Goal: Complete application form

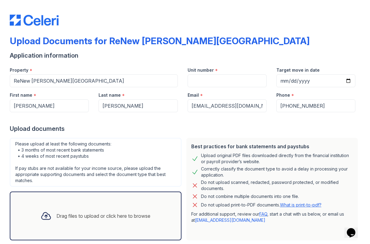
click at [126, 211] on div "Drag files to upload or click here to browse" at bounding box center [95, 215] width 119 height 21
click at [285, 79] on input "Target move in date" at bounding box center [315, 80] width 79 height 13
type input "2025-10-01"
click at [255, 114] on div at bounding box center [185, 118] width 350 height 12
click at [239, 81] on input "Unit number" at bounding box center [226, 80] width 79 height 13
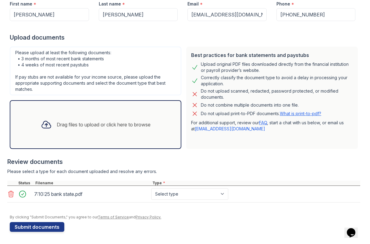
scroll to position [91, 0]
select select "bank_statement"
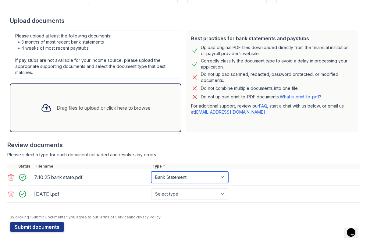
scroll to position [0, 0]
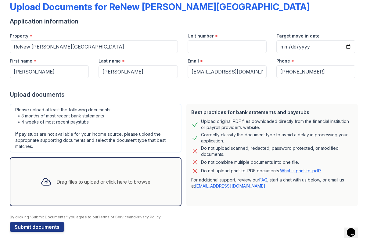
scroll to position [34, 0]
click at [285, 46] on input "Target move in date" at bounding box center [315, 46] width 79 height 13
click at [256, 85] on div at bounding box center [185, 84] width 350 height 12
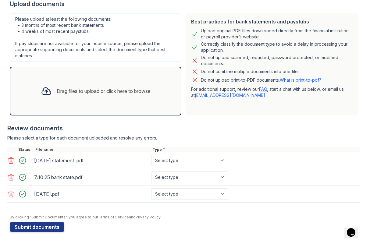
scroll to position [125, 0]
click at [32, 227] on button "Submit documents" at bounding box center [37, 227] width 55 height 10
click at [56, 226] on button "Submit documents" at bounding box center [37, 227] width 55 height 10
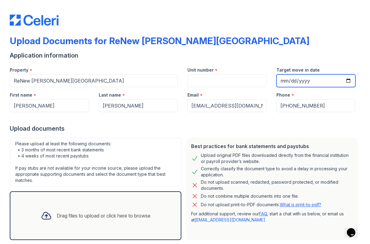
click at [302, 80] on input "Target move in date" at bounding box center [315, 80] width 79 height 13
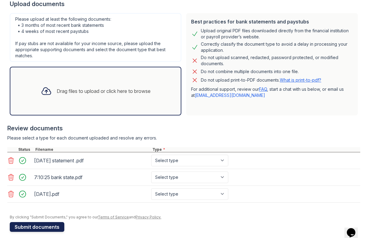
scroll to position [125, 0]
click at [49, 230] on button "Submit documents" at bounding box center [37, 227] width 55 height 10
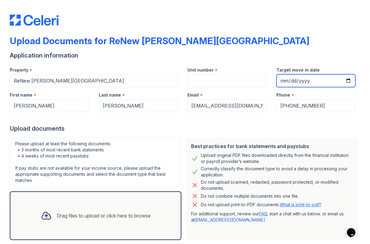
click at [294, 80] on input "Target move in date" at bounding box center [315, 80] width 79 height 13
type input "[DATE]"
click at [324, 140] on div "Best practices for bank statements and paystubs Upload original PDF files downl…" at bounding box center [272, 189] width 172 height 102
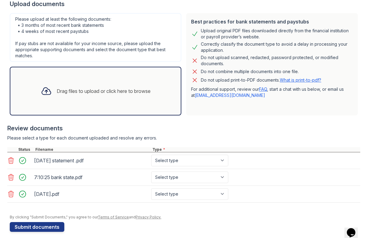
scroll to position [125, 0]
click at [47, 227] on button "Submit documents" at bounding box center [37, 227] width 55 height 10
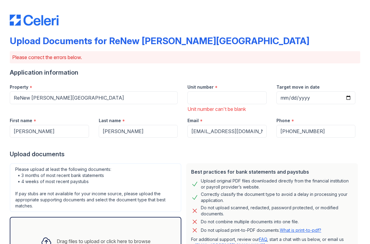
scroll to position [-1, 0]
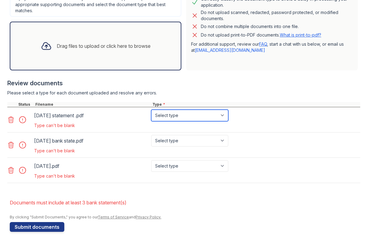
select select "bank_statement"
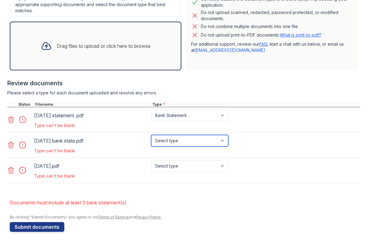
select select "bank_statement"
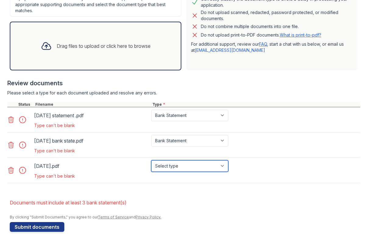
select select "bank_statement"
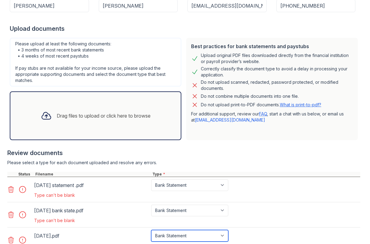
scroll to position [1, 0]
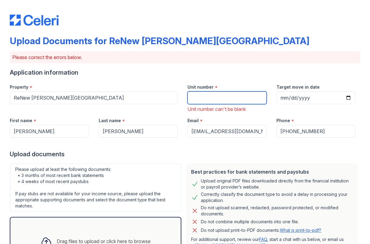
click at [209, 97] on input "Unit number" at bounding box center [226, 97] width 79 height 13
type input "1"
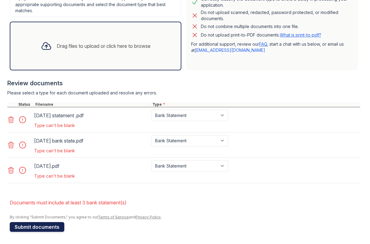
click at [20, 230] on button "Submit documents" at bounding box center [37, 227] width 55 height 10
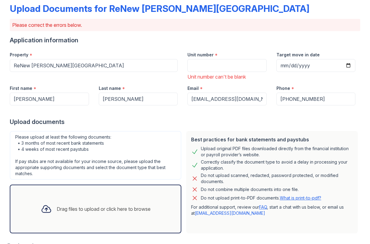
scroll to position [33, 0]
click at [195, 66] on input "Unit number" at bounding box center [226, 65] width 79 height 13
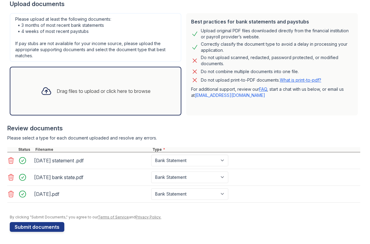
scroll to position [150, 0]
click at [12, 162] on icon at bounding box center [10, 160] width 7 height 7
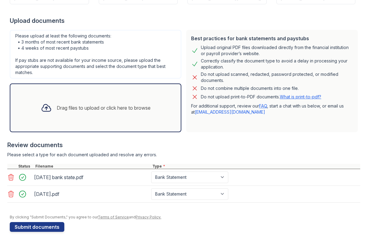
click at [12, 174] on icon at bounding box center [10, 177] width 7 height 7
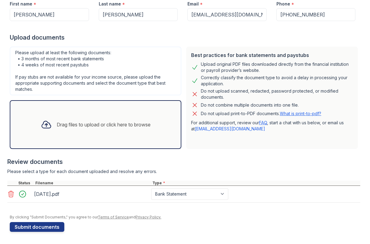
click at [12, 190] on icon at bounding box center [10, 193] width 7 height 7
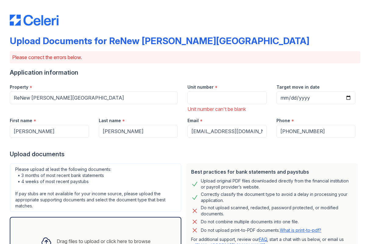
scroll to position [0, 0]
